Goal: Task Accomplishment & Management: Use online tool/utility

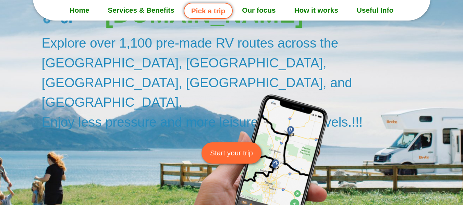
scroll to position [103, 0]
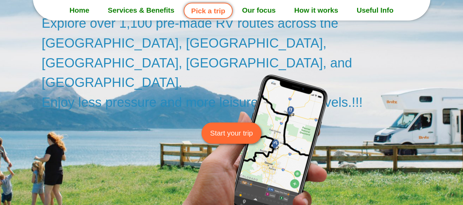
click at [234, 128] on span "Start your trip" at bounding box center [231, 133] width 43 height 11
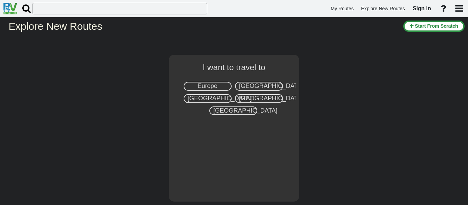
click at [262, 87] on span "[GEOGRAPHIC_DATA]" at bounding box center [271, 86] width 64 height 7
select select "number:2"
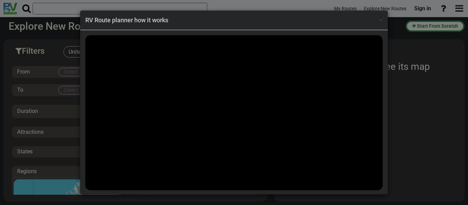
click at [380, 20] on span "×" at bounding box center [381, 18] width 4 height 8
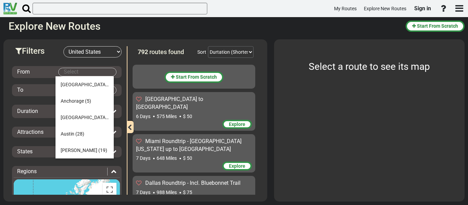
click at [70, 75] on body "My Routes Explore New Routes Sign in ×" at bounding box center [234, 102] width 468 height 205
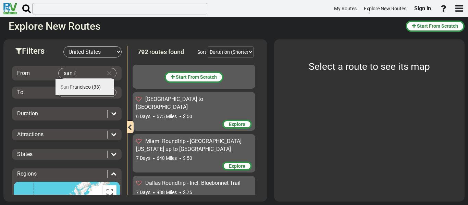
click at [75, 87] on span "San F rancisco" at bounding box center [76, 86] width 30 height 5
type input "[GEOGRAPHIC_DATA]"
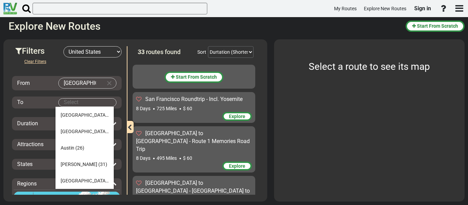
click at [70, 101] on body "My Routes Explore New Routes Sign in ×" at bounding box center [234, 102] width 468 height 205
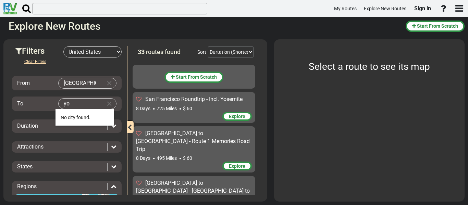
type input "y"
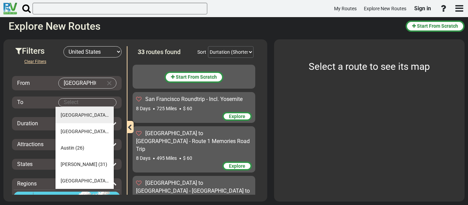
paste input "Yosemite"
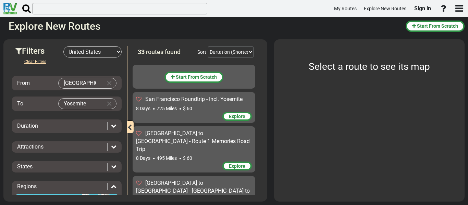
click at [231, 116] on span "Explore" at bounding box center [237, 116] width 16 height 5
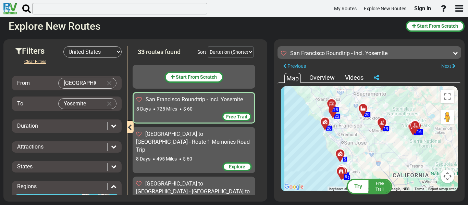
click at [376, 154] on div "To activate drag with keyboard, press Alt + Enter. Once in keyboard drag state,…" at bounding box center [369, 138] width 177 height 105
click at [73, 106] on body "My Routes Explore New Routes Sign in ×" at bounding box center [234, 102] width 468 height 205
click at [76, 105] on body "My Routes Explore New Routes Sign in ×" at bounding box center [234, 102] width 468 height 205
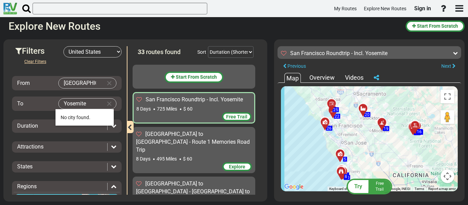
paste input "Select"
type input "Y"
type input "nationa"
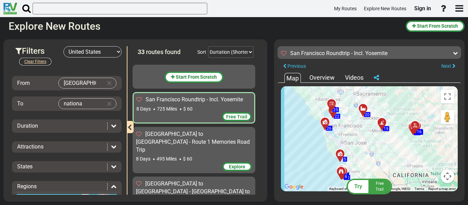
click at [35, 62] on button "Clear Filters" at bounding box center [35, 62] width 33 height 8
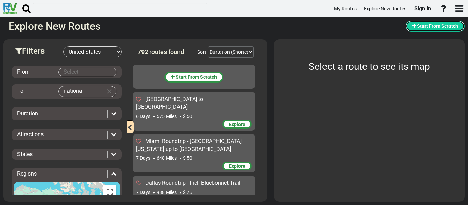
click at [427, 27] on span "Start From Scratch" at bounding box center [437, 25] width 41 height 5
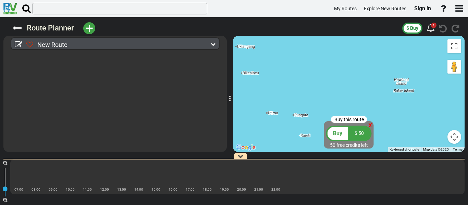
click at [214, 44] on icon at bounding box center [213, 44] width 5 height 5
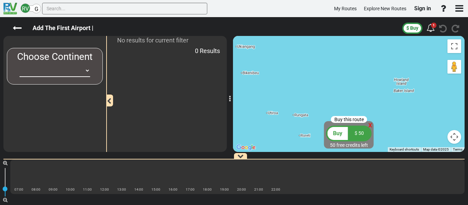
click at [49, 72] on select "[GEOGRAPHIC_DATA] [GEOGRAPHIC_DATA] [GEOGRAPHIC_DATA] [GEOGRAPHIC_DATA] [GEOGRA…" at bounding box center [55, 70] width 71 height 13
select select "number:2"
click at [20, 64] on select "[GEOGRAPHIC_DATA] [GEOGRAPHIC_DATA] [GEOGRAPHIC_DATA] [GEOGRAPHIC_DATA] [GEOGRA…" at bounding box center [55, 70] width 71 height 13
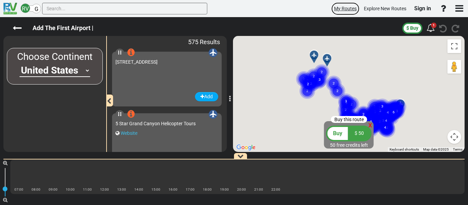
click at [344, 8] on span "My Routes" at bounding box center [345, 8] width 23 height 5
